Goal: Transaction & Acquisition: Purchase product/service

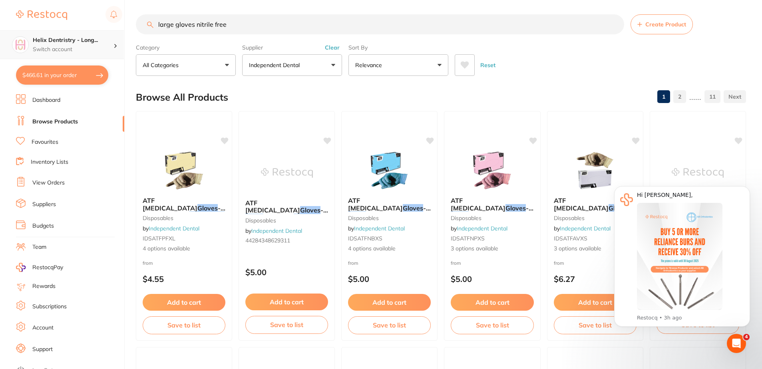
scroll to position [240, 0]
click at [58, 77] on button "$466.61 in your order" at bounding box center [62, 75] width 92 height 19
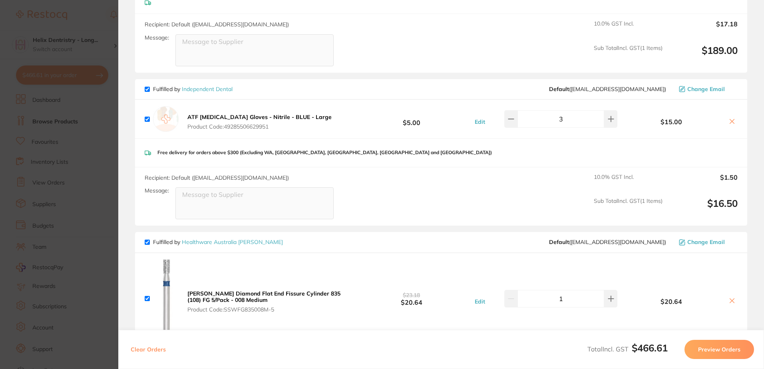
scroll to position [799, 0]
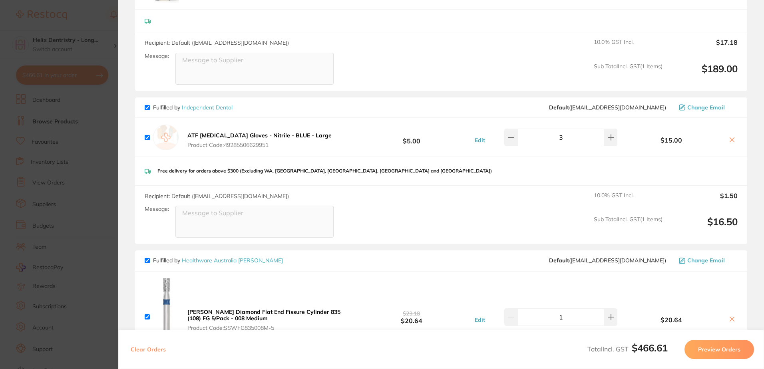
click at [730, 137] on icon at bounding box center [732, 139] width 4 height 4
checkbox input "false"
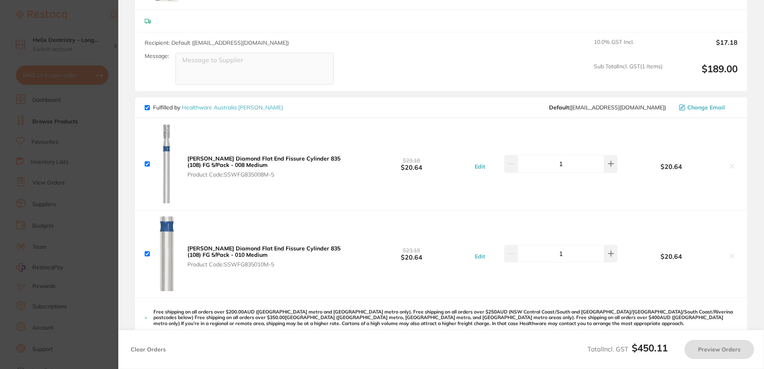
click at [47, 149] on section "Update RRP Set your pre negotiated price for this item. Item Agreed RRP (excl. …" at bounding box center [382, 184] width 764 height 369
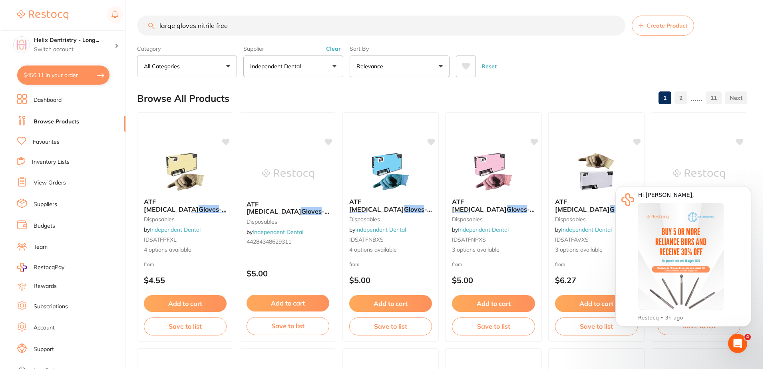
scroll to position [0, 0]
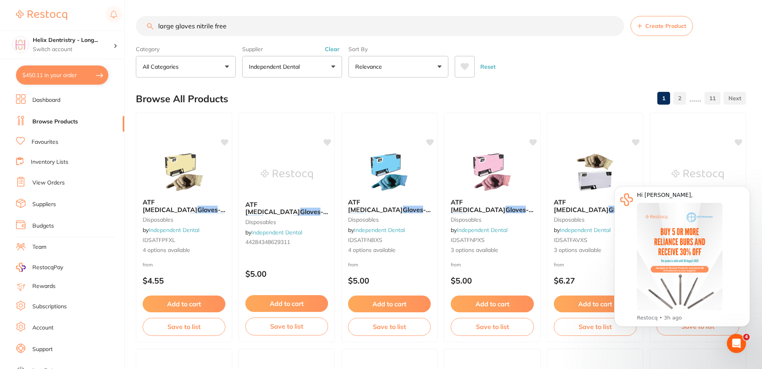
click at [154, 26] on input "large gloves nitrile free" at bounding box center [380, 26] width 488 height 20
click at [370, 157] on img at bounding box center [389, 172] width 52 height 40
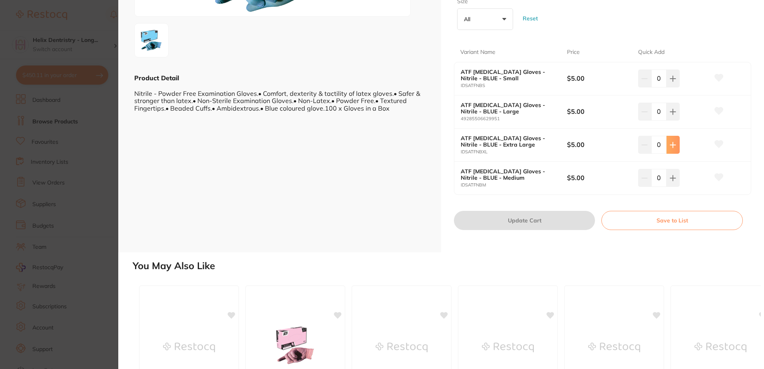
click at [674, 82] on icon at bounding box center [673, 79] width 6 height 6
type input "3"
click at [537, 216] on button "Update Cart" at bounding box center [524, 220] width 141 height 19
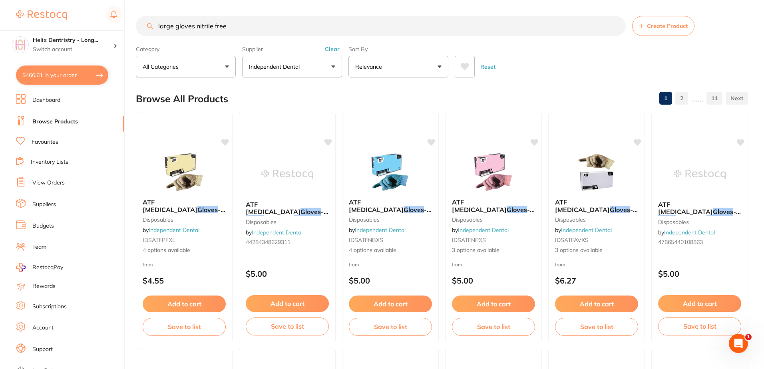
checkbox input "true"
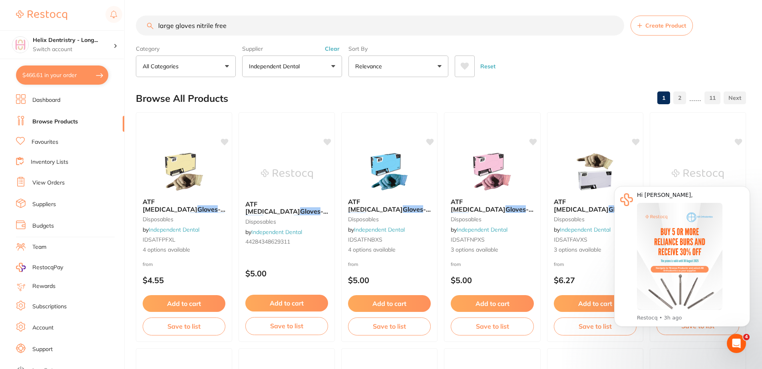
click at [68, 72] on button "$466.61 in your order" at bounding box center [62, 75] width 92 height 19
checkbox input "true"
